Goal: Transaction & Acquisition: Purchase product/service

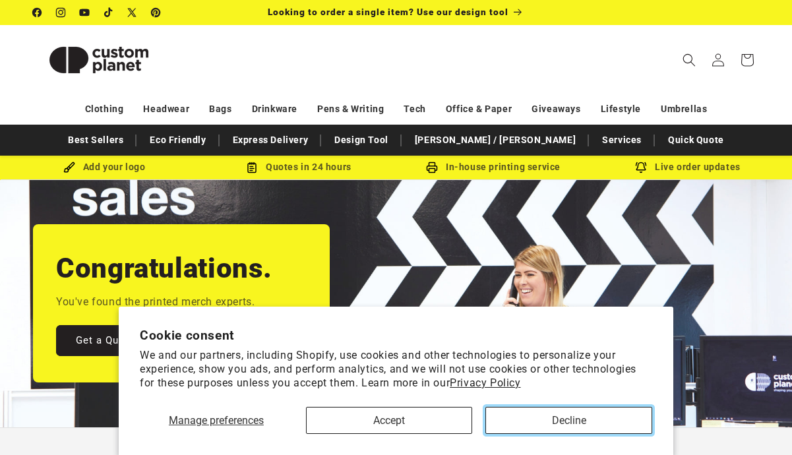
click at [569, 423] on button "Decline" at bounding box center [568, 420] width 167 height 27
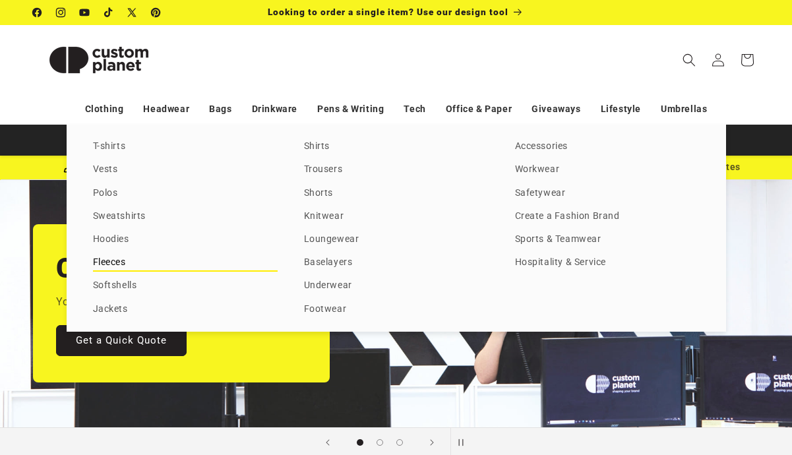
click at [102, 267] on link "Fleeces" at bounding box center [185, 263] width 185 height 18
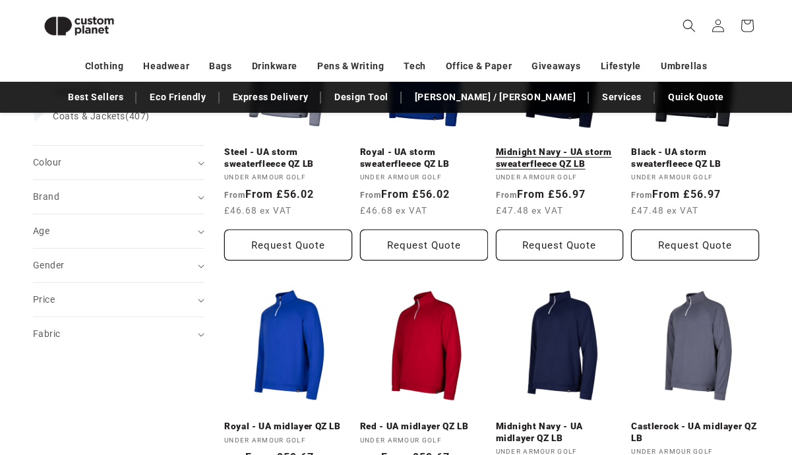
scroll to position [165, 0]
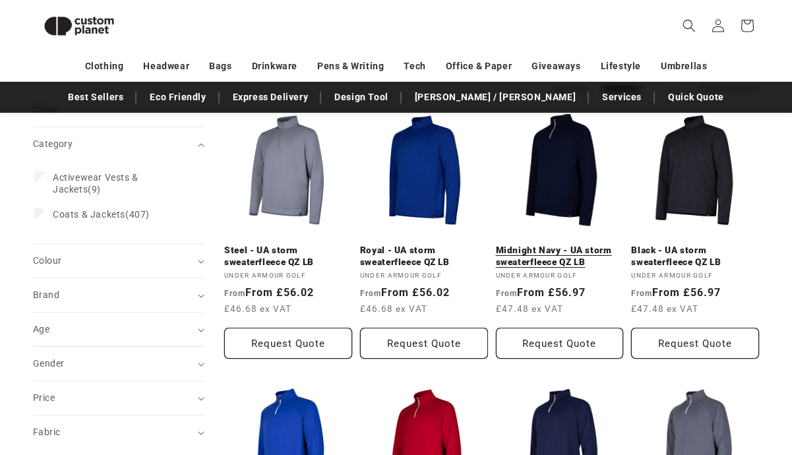
click at [559, 245] on link "Midnight Navy - UA storm sweaterfleece QZ LB" at bounding box center [560, 256] width 128 height 23
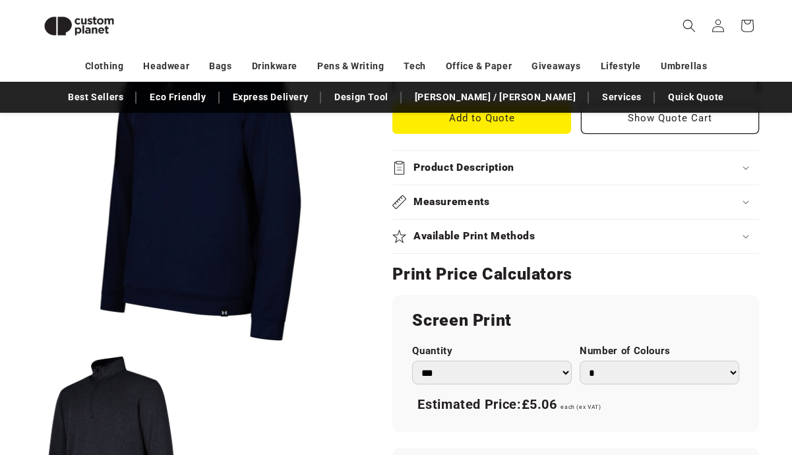
scroll to position [577, 0]
click at [474, 171] on h2 "Product Description" at bounding box center [464, 167] width 101 height 14
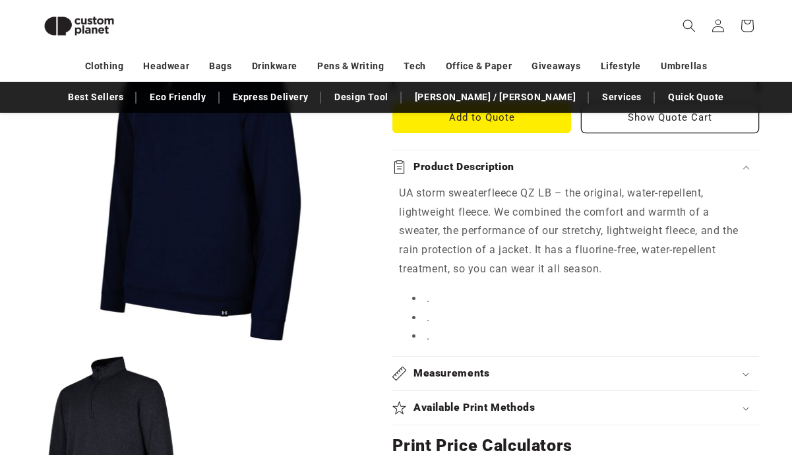
click at [474, 171] on h2 "Product Description" at bounding box center [464, 167] width 101 height 14
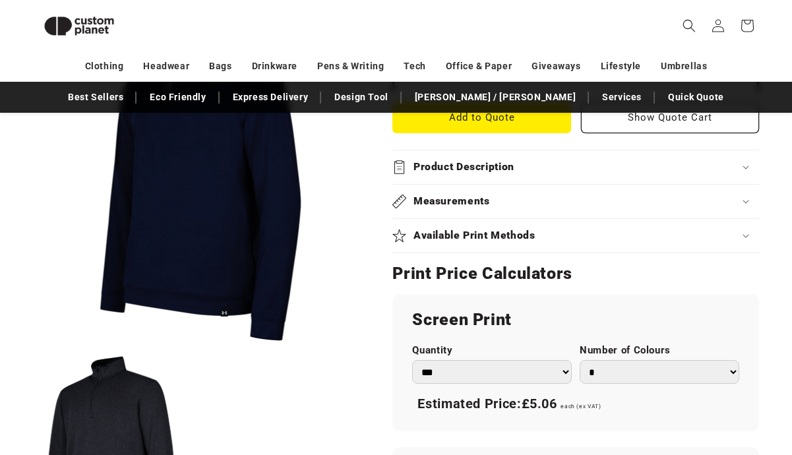
click at [474, 192] on summary "Measurements" at bounding box center [575, 202] width 367 height 34
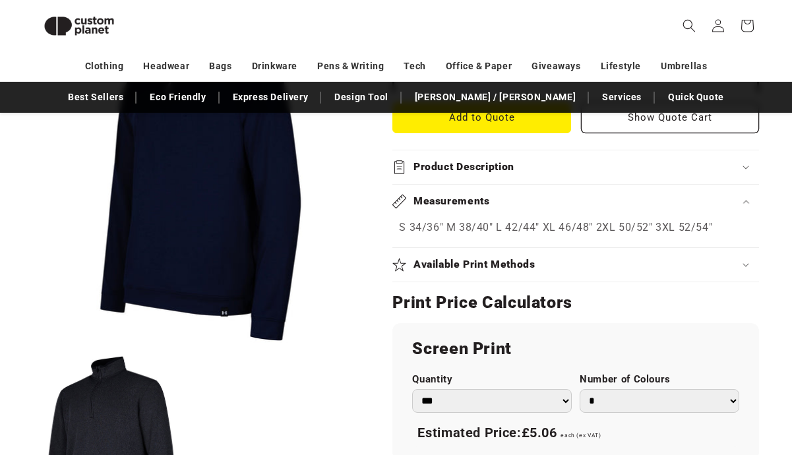
click at [474, 192] on summary "Measurements" at bounding box center [575, 202] width 367 height 34
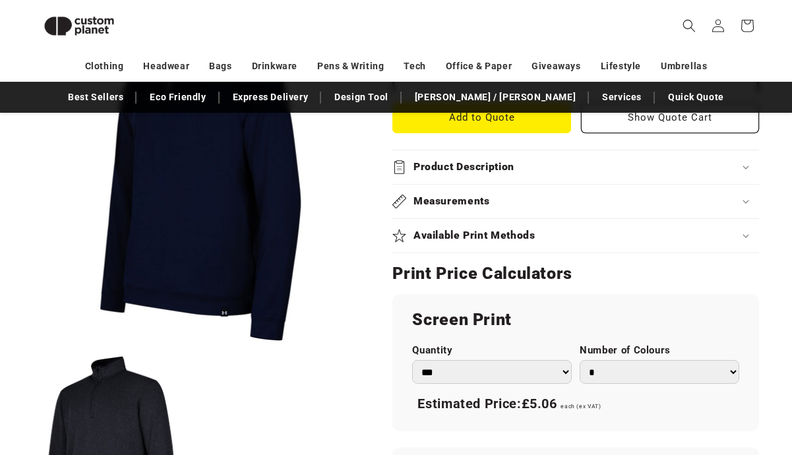
click at [465, 207] on h2 "Measurements" at bounding box center [452, 202] width 77 height 14
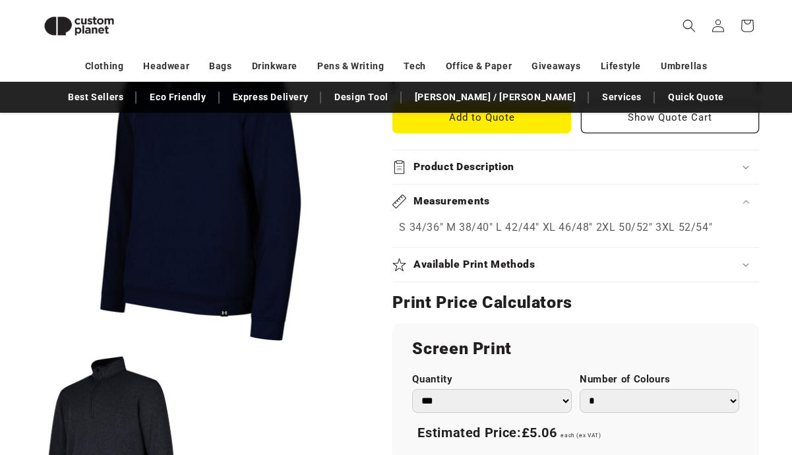
click at [423, 256] on summary "Available Print Methods" at bounding box center [575, 265] width 367 height 34
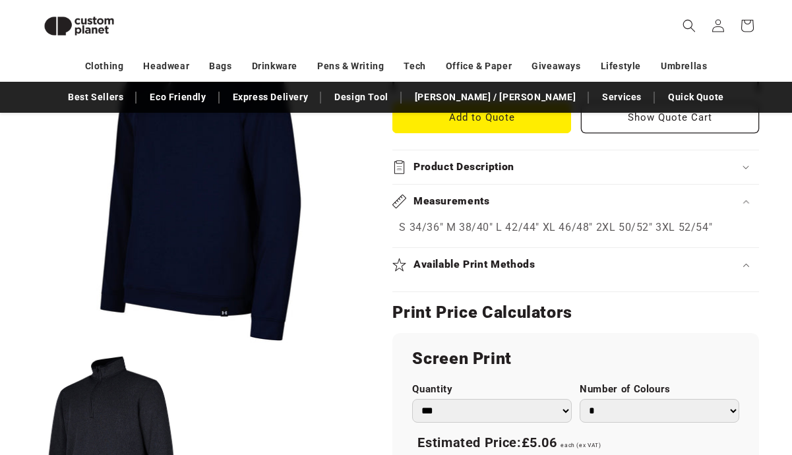
click at [423, 261] on h2 "Available Print Methods" at bounding box center [475, 265] width 122 height 14
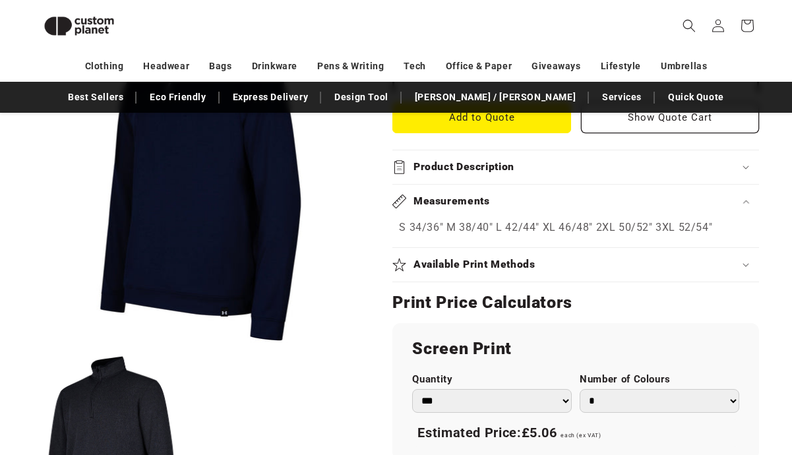
click at [421, 175] on summary "Product Description" at bounding box center [575, 167] width 367 height 34
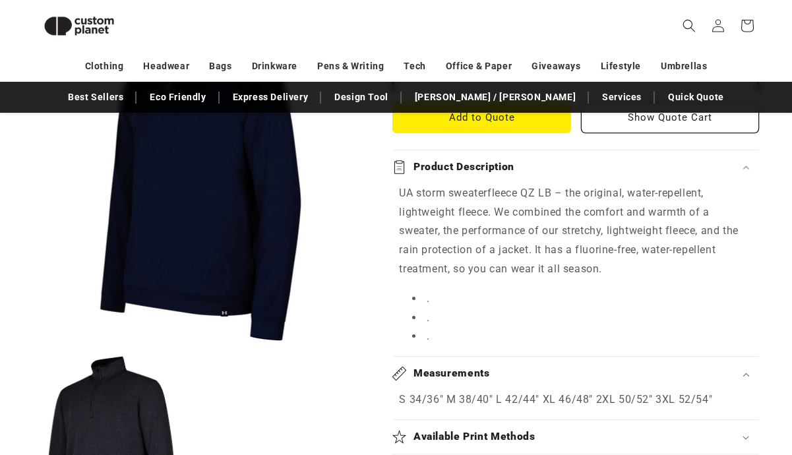
click at [417, 172] on h2 "Product Description" at bounding box center [464, 167] width 101 height 14
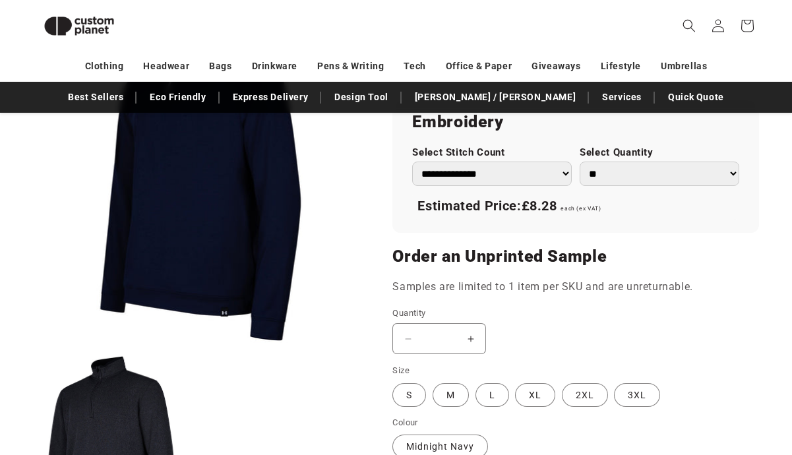
scroll to position [958, 0]
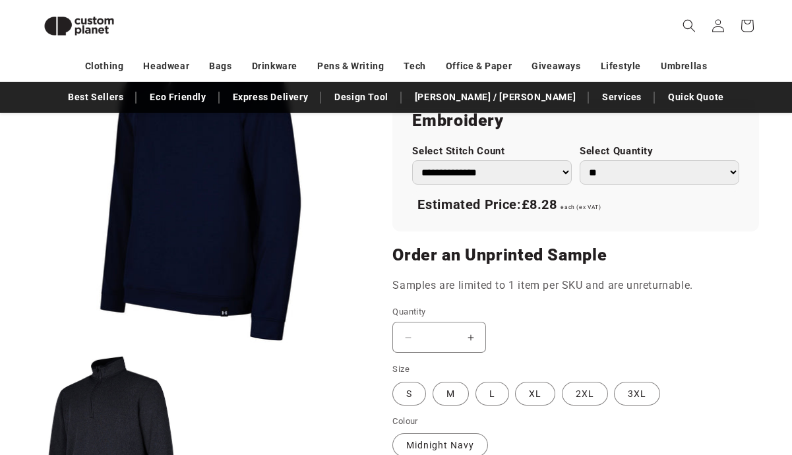
click at [488, 180] on select "**********" at bounding box center [492, 172] width 160 height 24
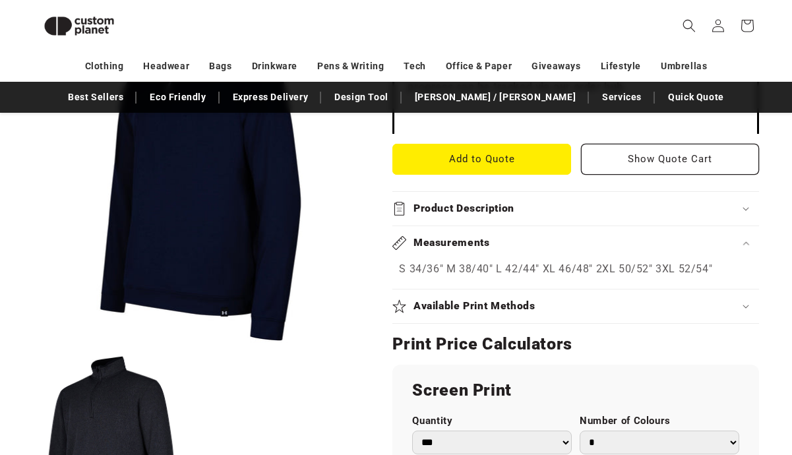
scroll to position [566, 0]
